Goal: Task Accomplishment & Management: Use online tool/utility

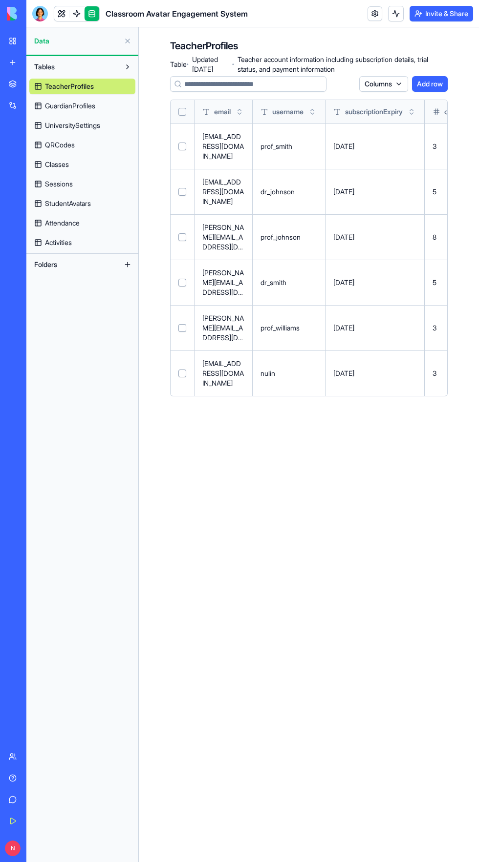
click at [94, 202] on link "StudentAvatars" at bounding box center [82, 204] width 106 height 16
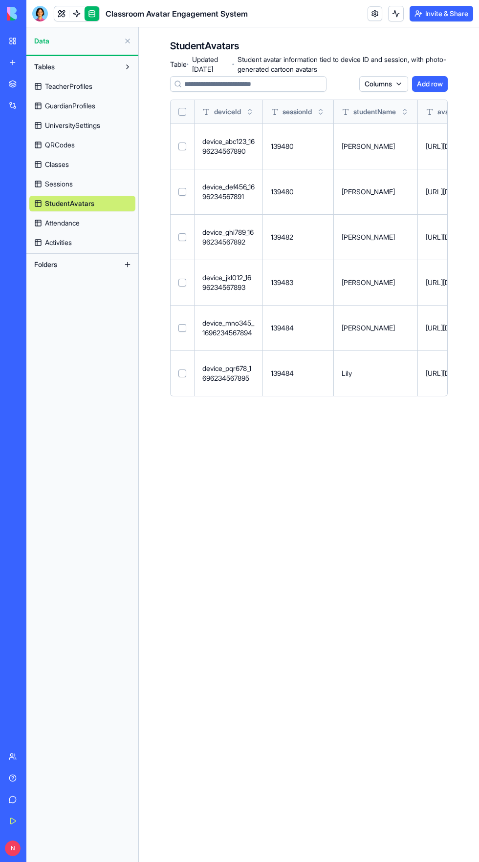
click at [67, 167] on span "Classes" at bounding box center [57, 165] width 24 height 10
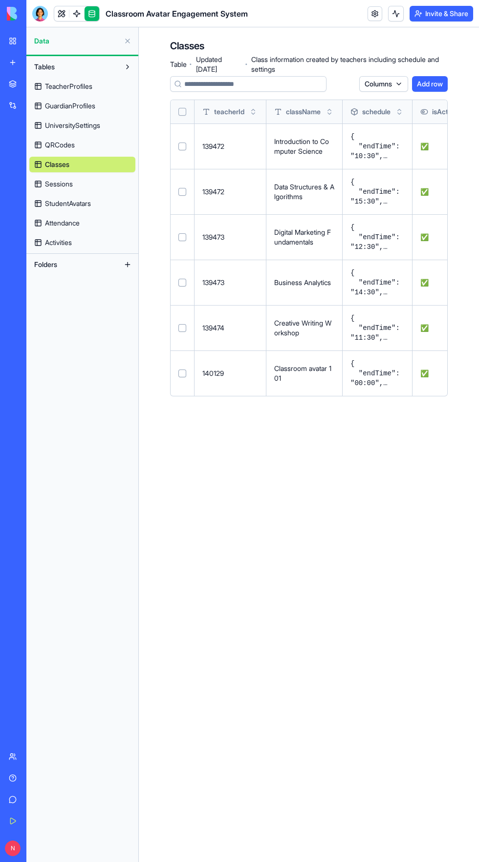
click at [81, 142] on link "QRCodes" at bounding box center [82, 145] width 106 height 16
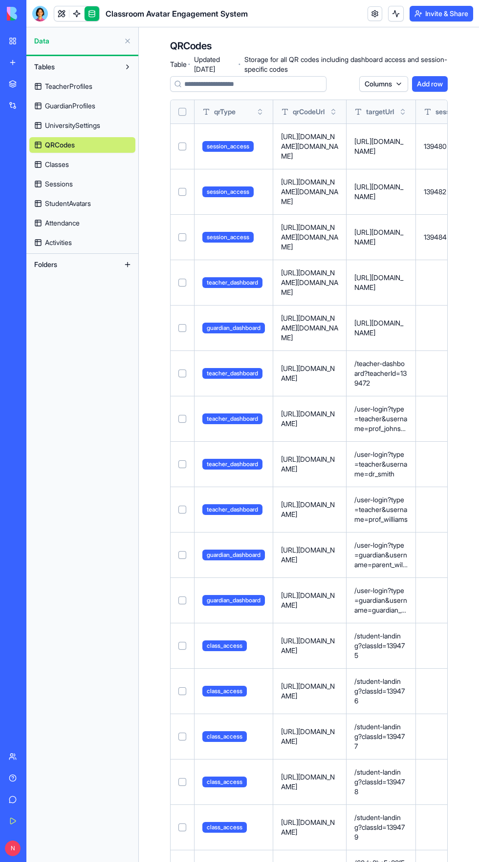
click at [312, 243] on p "[URL][DOMAIN_NAME][DOMAIN_NAME]" at bounding box center [309, 237] width 57 height 29
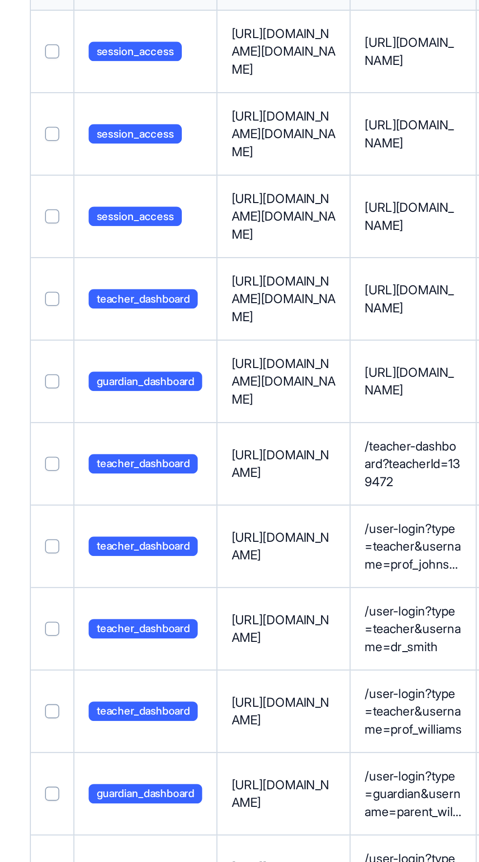
scroll to position [0, 13]
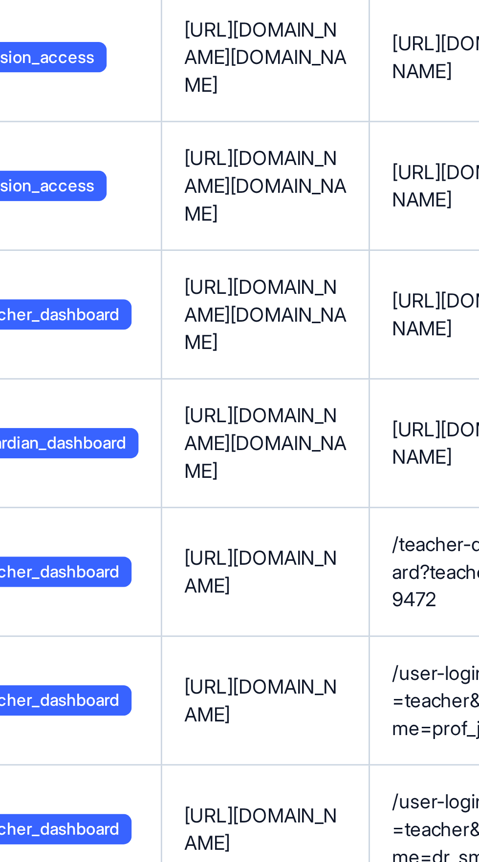
click at [0, 0] on button at bounding box center [0, 0] width 0 height 0
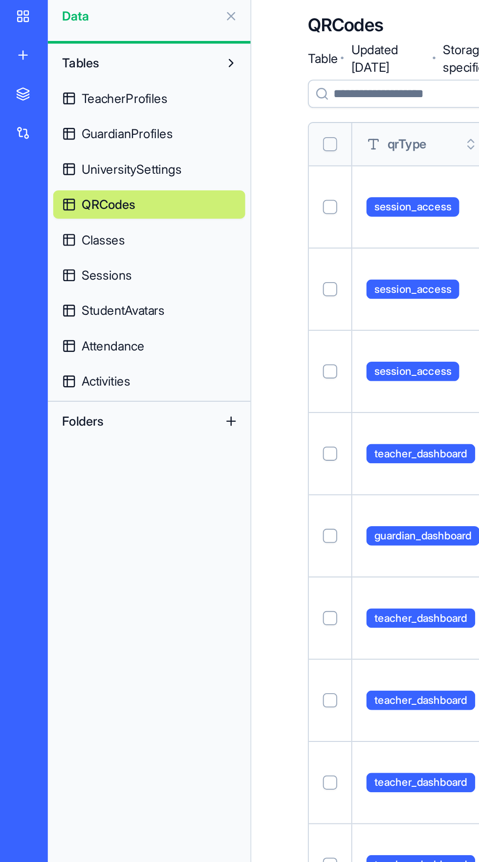
scroll to position [0, 0]
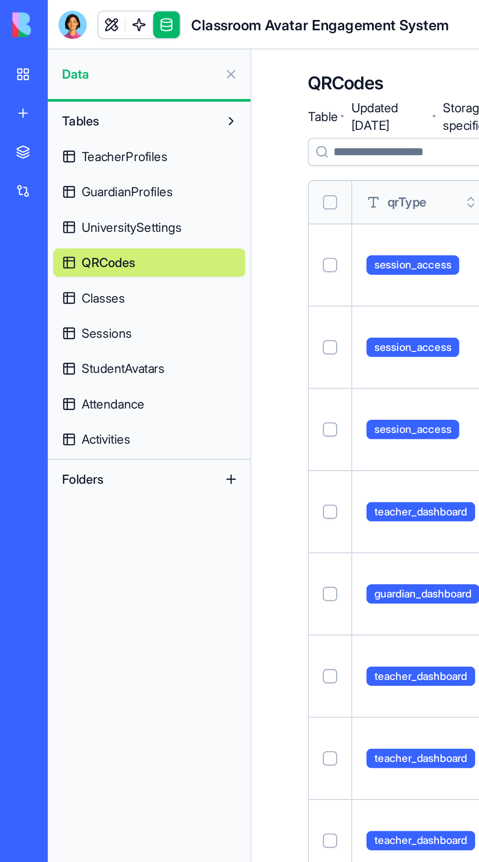
click at [127, 38] on button at bounding box center [128, 41] width 16 height 16
